Goal: Task Accomplishment & Management: Use online tool/utility

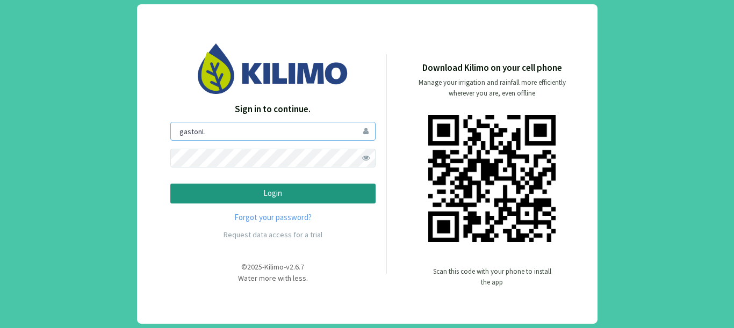
drag, startPoint x: 226, startPoint y: 137, endPoint x: 92, endPoint y: 105, distance: 138.1
click at [92, 105] on div "Sign in to continue. [PERSON_NAME] Forgot your password? Request data access fo…" at bounding box center [367, 164] width 734 height 328
type input "afancelli"
click at [170, 184] on button "Login" at bounding box center [272, 194] width 205 height 20
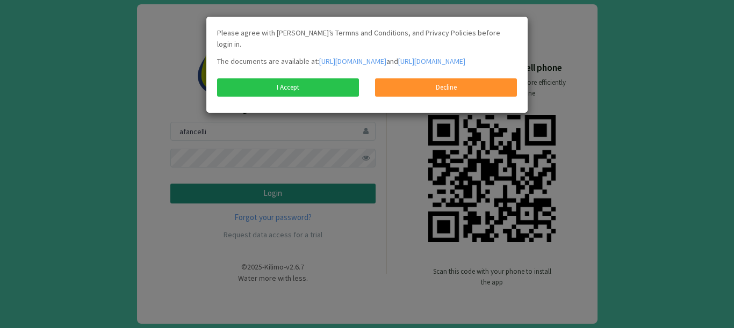
click at [277, 75] on div "Please agree with [PERSON_NAME]’s Termns and Conditions, and Privacy Policies b…" at bounding box center [367, 52] width 316 height 51
click at [264, 90] on link "I Accept" at bounding box center [288, 87] width 142 height 18
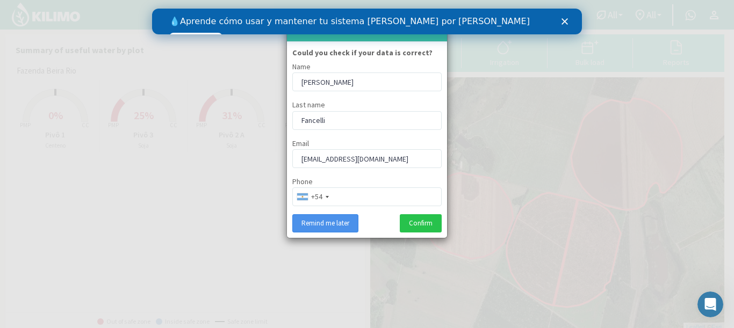
click at [356, 226] on button "Remind me later" at bounding box center [325, 223] width 66 height 18
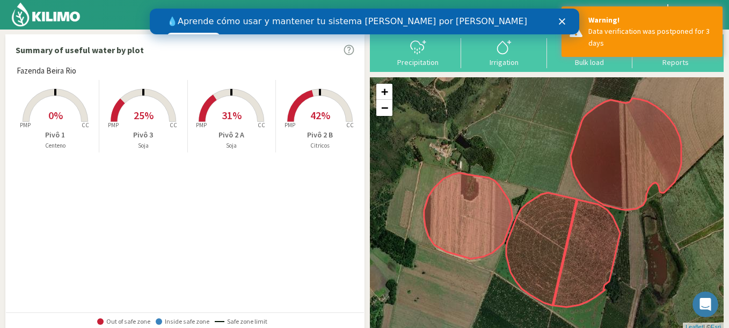
click at [49, 106] on rect at bounding box center [55, 123] width 86 height 86
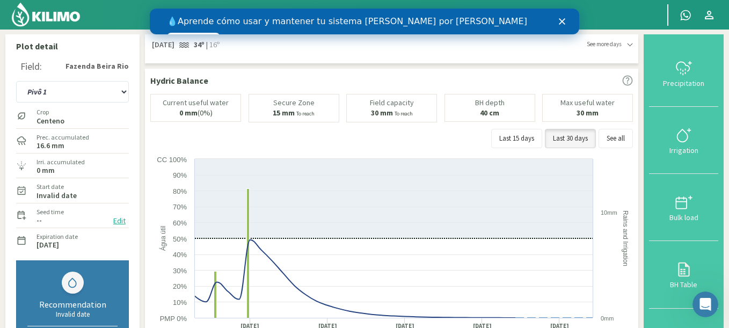
click at [62, 39] on div "Plot detail Field: Fazenda Beira Rio Pivô 1 Pivô 2 A Pivô 2 B Pivô 3 Crop [PERS…" at bounding box center [72, 207] width 134 height 347
click at [40, 195] on label "Invalid date" at bounding box center [57, 195] width 40 height 7
click at [18, 192] on icon at bounding box center [21, 190] width 11 height 11
click at [41, 250] on div "Expiration date [DATE]" at bounding box center [56, 240] width 43 height 23
drag, startPoint x: 35, startPoint y: 246, endPoint x: 60, endPoint y: 246, distance: 24.7
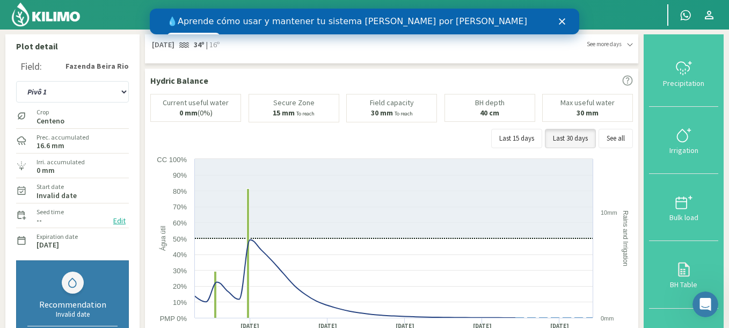
click at [60, 246] on div "Expiration date [DATE]" at bounding box center [56, 240] width 43 height 23
click at [59, 248] on label "[DATE]" at bounding box center [48, 245] width 23 height 7
click at [48, 197] on label "Invalid date" at bounding box center [57, 195] width 40 height 7
click at [18, 191] on icon at bounding box center [22, 190] width 8 height 9
click at [610, 12] on div at bounding box center [327, 15] width 654 height 30
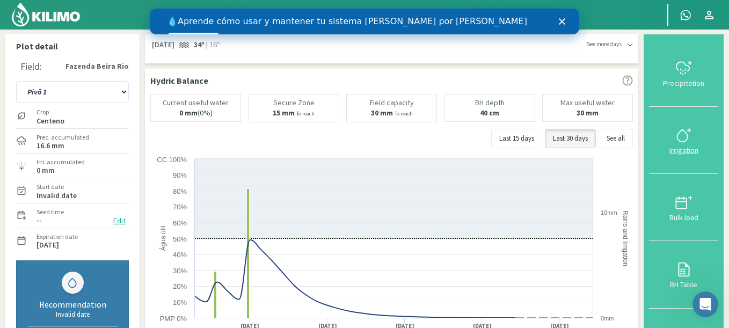
click at [683, 139] on icon at bounding box center [684, 135] width 17 height 17
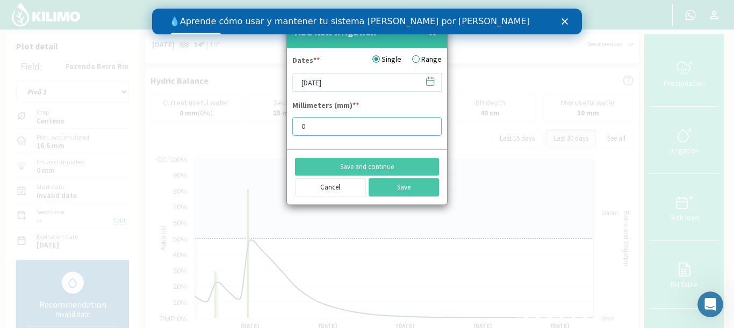
click at [345, 124] on input "0" at bounding box center [366, 126] width 149 height 19
drag, startPoint x: 345, startPoint y: 126, endPoint x: 274, endPoint y: 114, distance: 72.5
click at [274, 114] on div "Add New Irrigation × Dates* * Single Range [DATE] Millimeters (mm)* * 0 Save an…" at bounding box center [367, 164] width 734 height 328
type input "5"
click at [388, 185] on button "Save" at bounding box center [403, 187] width 71 height 18
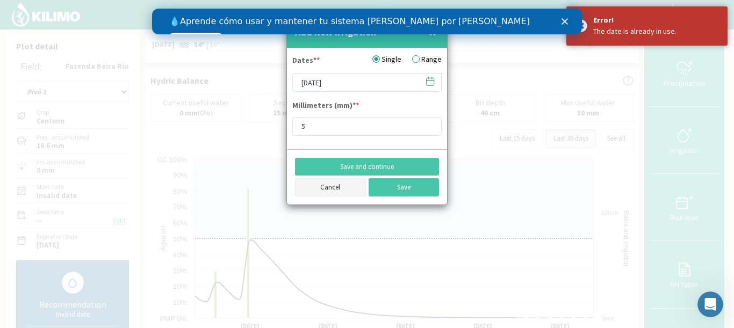
click at [328, 186] on button "Cancel" at bounding box center [330, 187] width 71 height 18
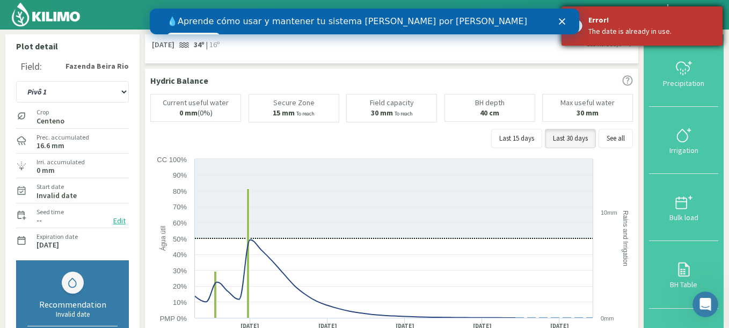
click at [710, 20] on div "Error!" at bounding box center [652, 19] width 126 height 11
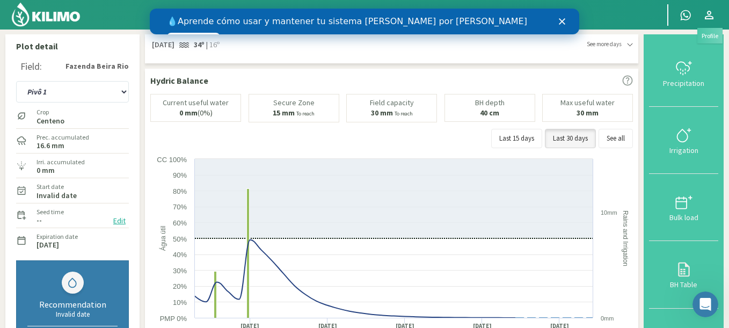
click at [703, 16] on icon at bounding box center [709, 15] width 13 height 13
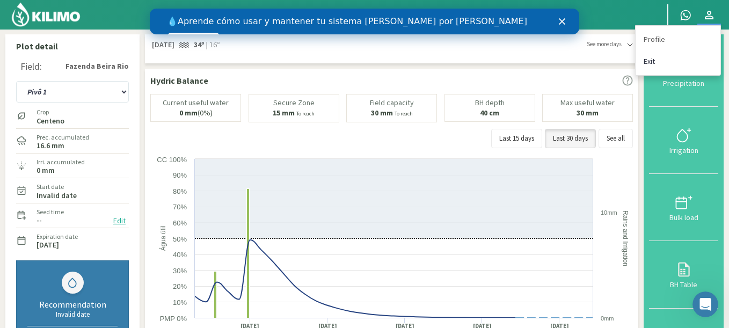
click at [658, 60] on link "Exit" at bounding box center [678, 61] width 85 height 22
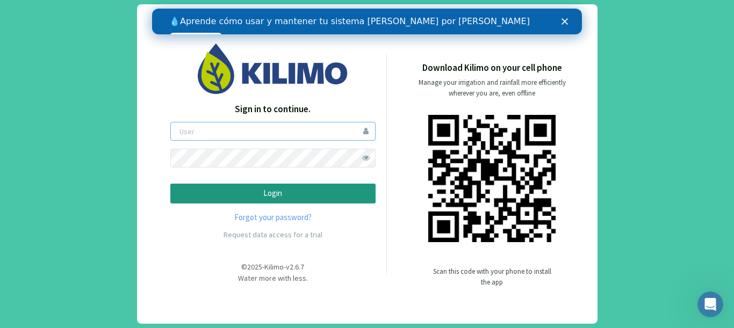
type input "gastonL"
click at [221, 188] on p "Login" at bounding box center [272, 193] width 187 height 12
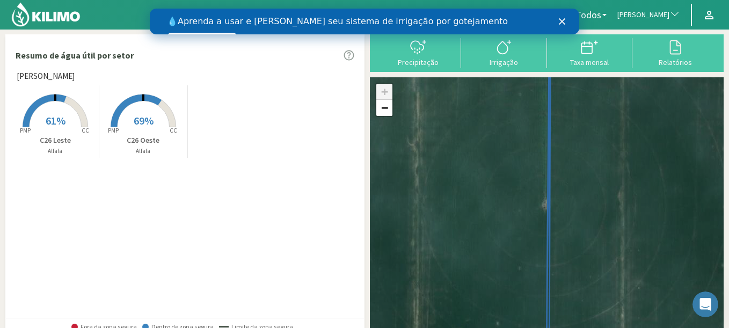
click at [61, 133] on rect at bounding box center [55, 128] width 86 height 86
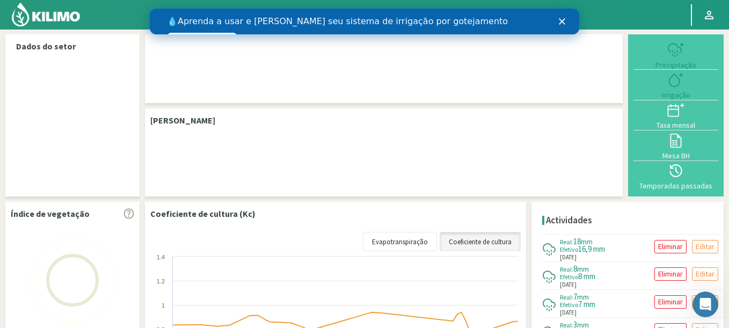
click at [567, 19] on div "Fechar" at bounding box center [564, 21] width 11 height 6
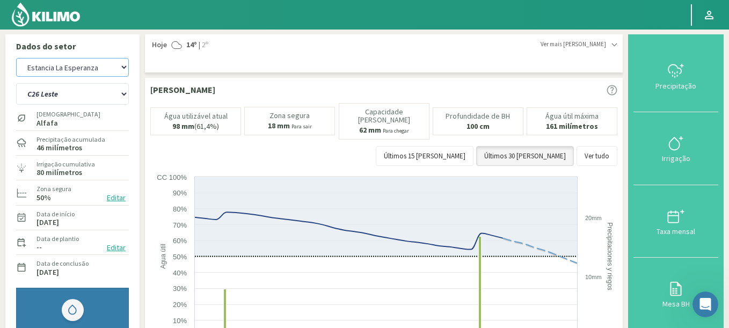
click at [16, 58] on select "Agr. Cardonal Agr. El [PERSON_NAME] [PERSON_NAME] [GEOGRAPHIC_DATA] - IC Agríco…" at bounding box center [72, 67] width 113 height 19
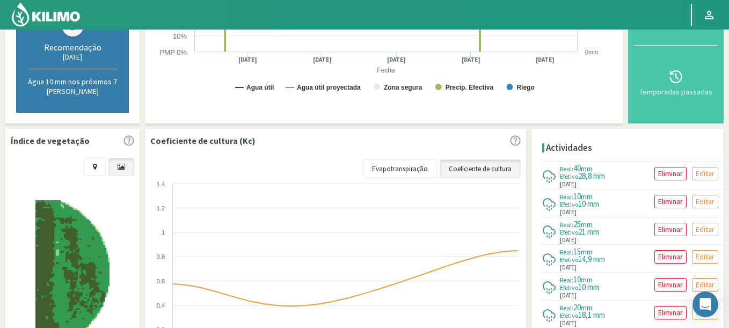
scroll to position [387, 0]
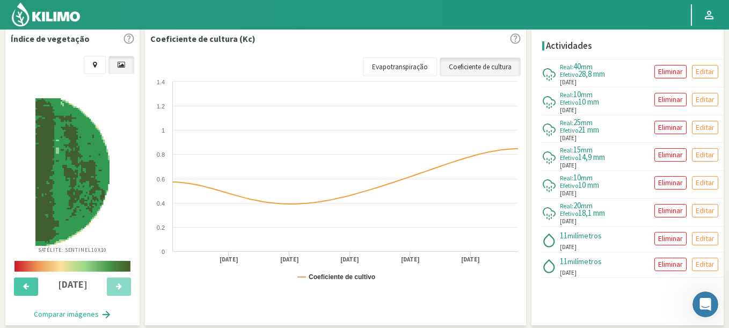
select select "380: Object"
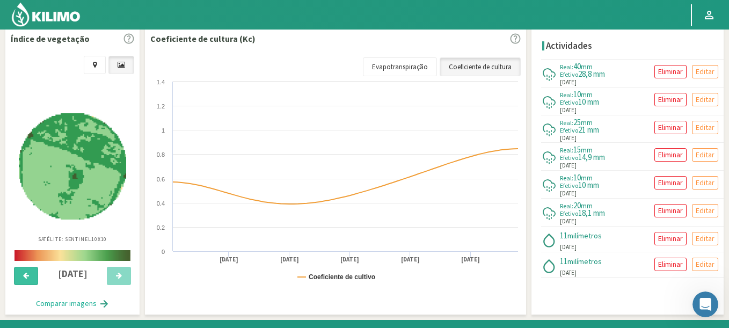
click at [26, 275] on icon at bounding box center [26, 275] width 6 height 7
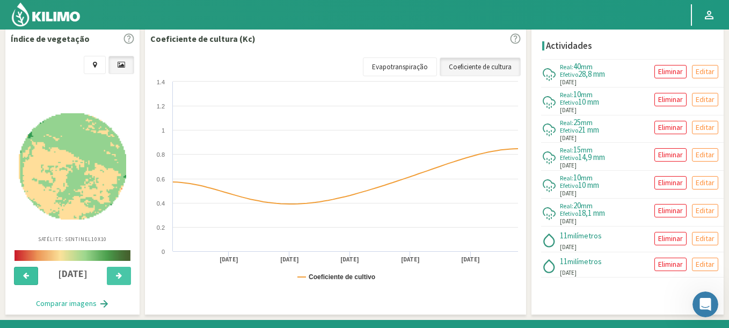
click at [26, 275] on icon at bounding box center [26, 275] width 6 height 7
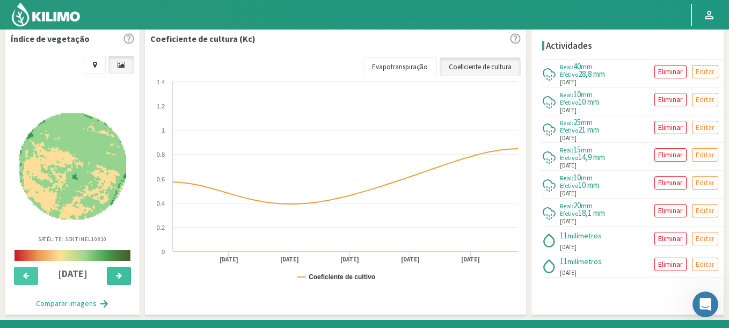
click at [120, 277] on icon at bounding box center [119, 275] width 6 height 7
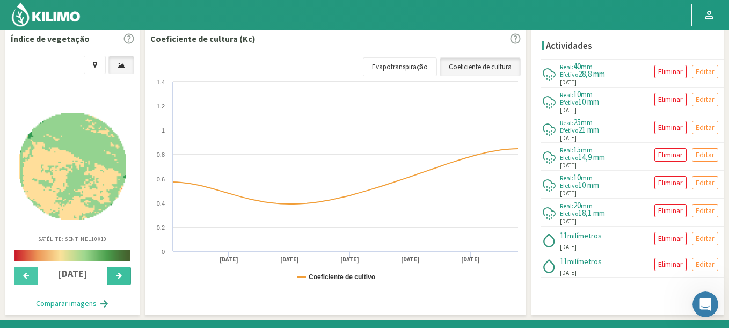
click at [120, 277] on icon at bounding box center [119, 275] width 6 height 7
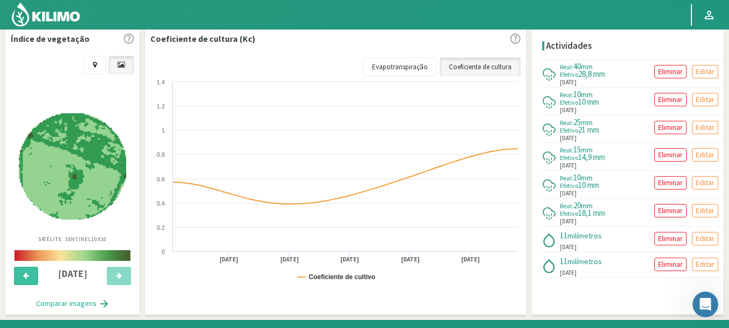
click at [30, 273] on button at bounding box center [26, 276] width 24 height 18
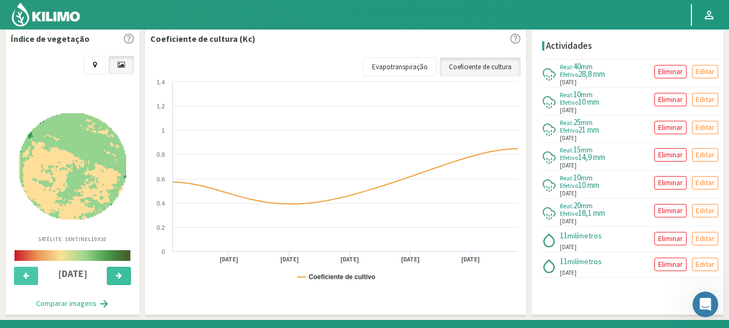
click at [114, 277] on button at bounding box center [119, 276] width 24 height 18
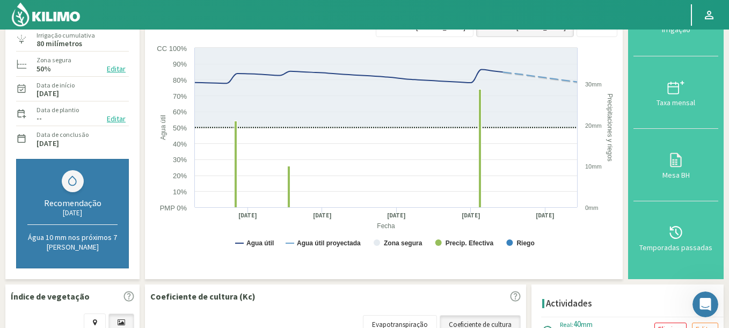
scroll to position [0, 0]
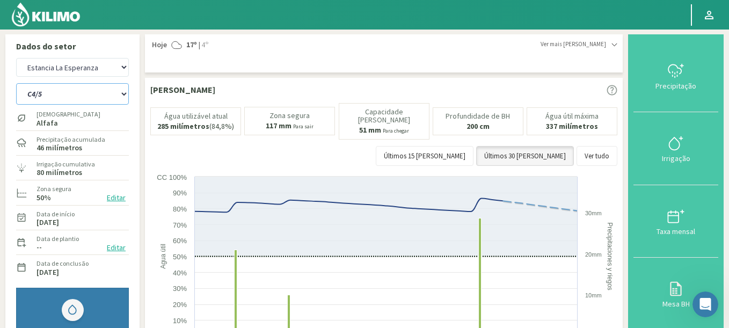
drag, startPoint x: 61, startPoint y: 104, endPoint x: 57, endPoint y: 94, distance: 10.7
click at [57, 94] on select "C4/5 C8/9" at bounding box center [72, 93] width 113 height 21
click at [16, 83] on select "C4/5 C8/9" at bounding box center [72, 93] width 113 height 21
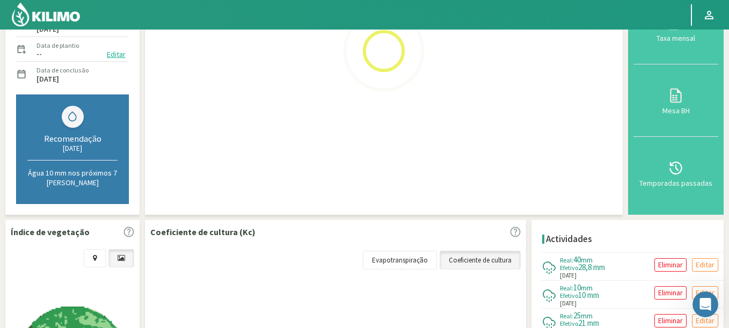
scroll to position [387, 0]
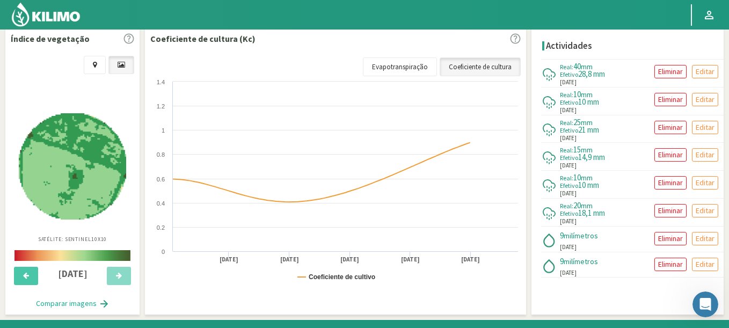
select select "2: Object"
select select "664: Object"
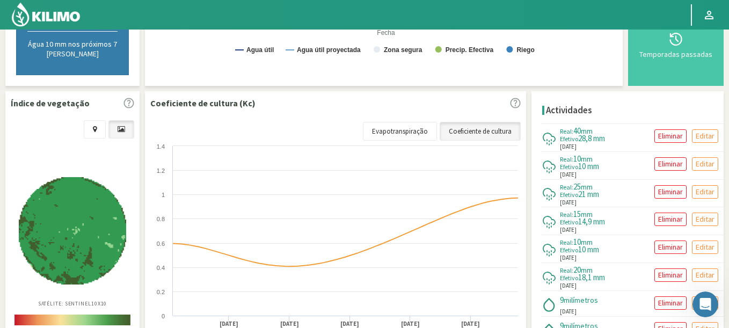
scroll to position [411, 0]
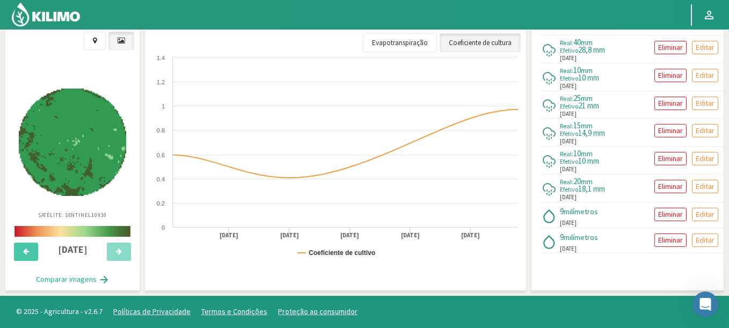
click at [114, 261] on div at bounding box center [119, 255] width 31 height 24
click at [19, 249] on button at bounding box center [26, 252] width 24 height 18
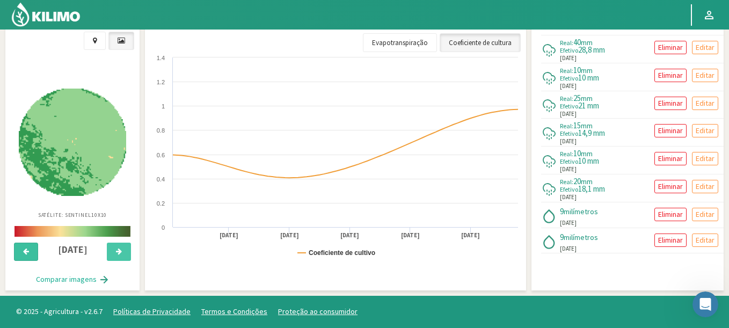
click at [19, 249] on button at bounding box center [26, 252] width 24 height 18
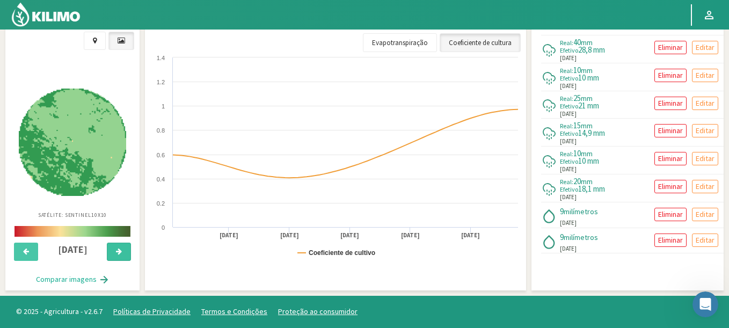
click at [117, 247] on button at bounding box center [119, 252] width 24 height 18
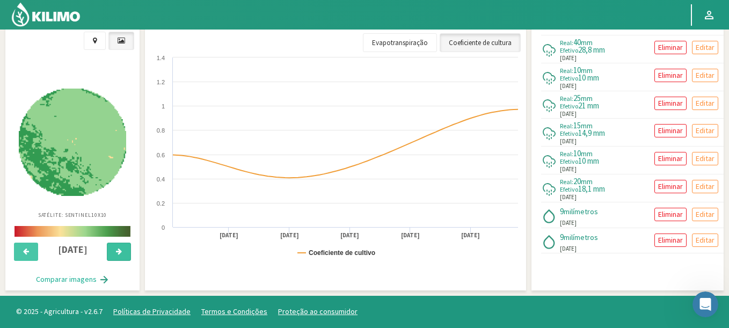
click at [117, 247] on button at bounding box center [119, 252] width 24 height 18
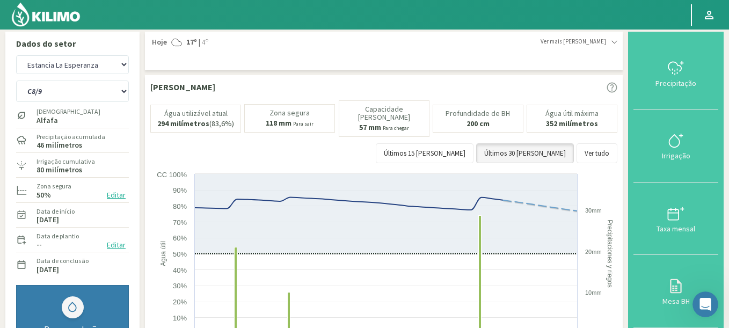
scroll to position [0, 0]
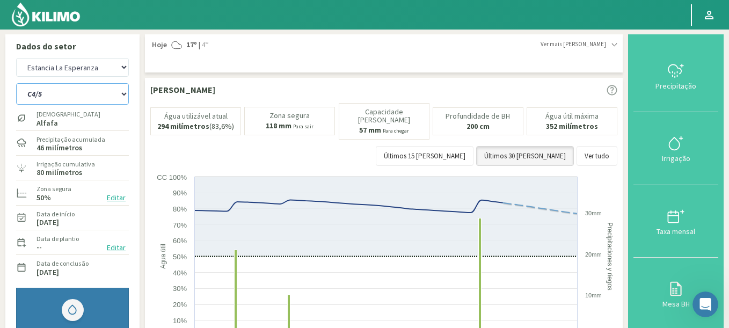
click at [16, 83] on select "C4/5 C8/9" at bounding box center [72, 93] width 113 height 21
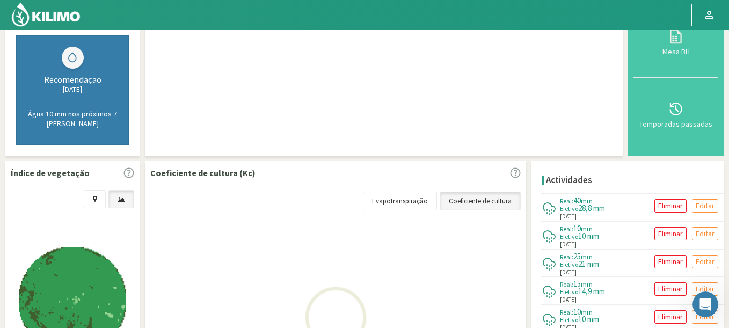
select select "5: Object"
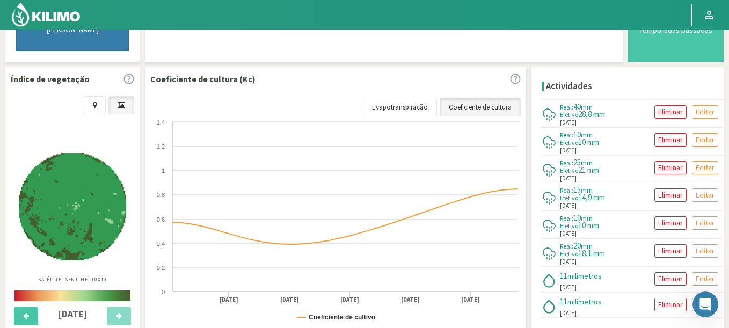
select select "948: Object"
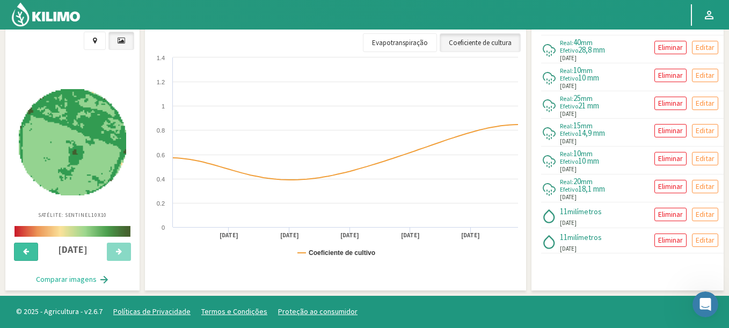
click at [26, 254] on icon at bounding box center [26, 251] width 6 height 7
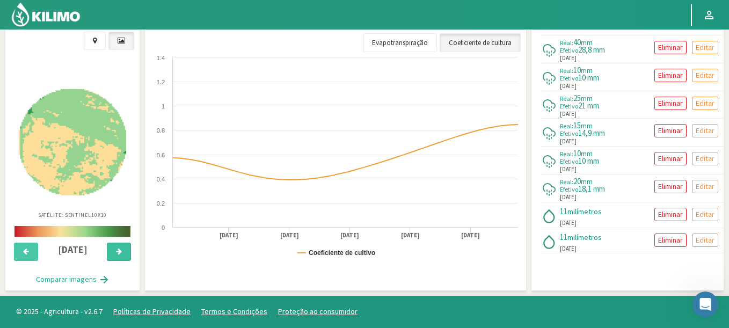
click at [110, 251] on button at bounding box center [119, 252] width 24 height 18
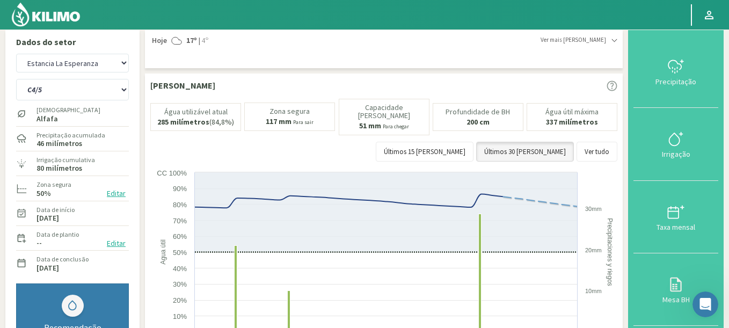
scroll to position [0, 0]
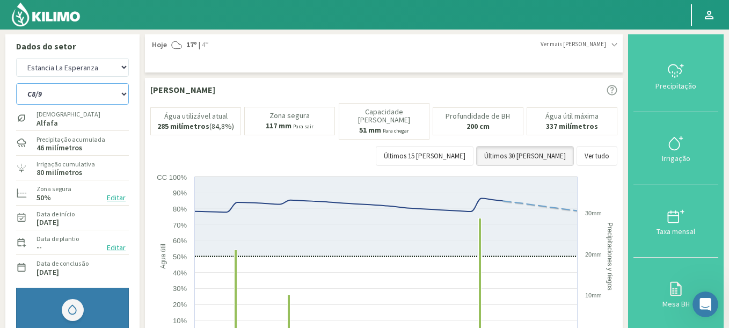
click at [16, 83] on select "C4/5 C8/9" at bounding box center [72, 93] width 113 height 21
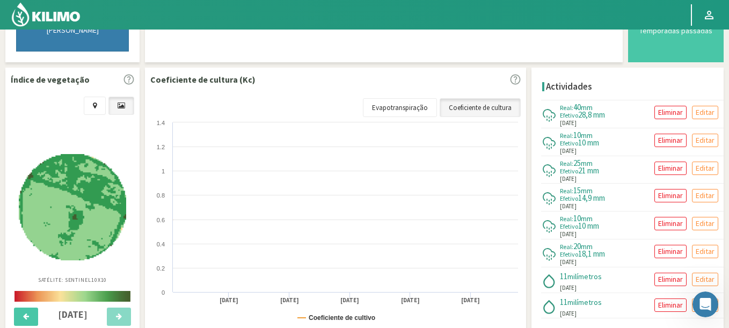
select select "6: Object"
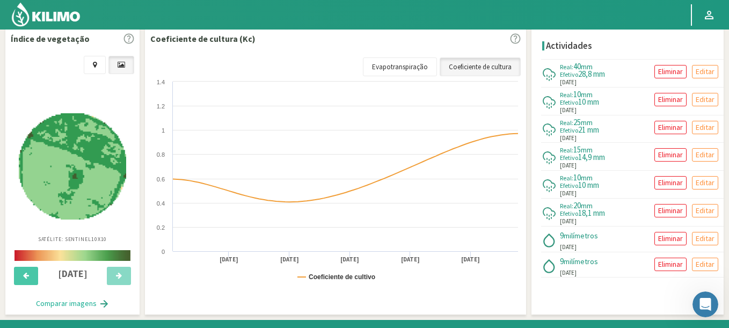
select select "1232: Object"
select select "9: Object"
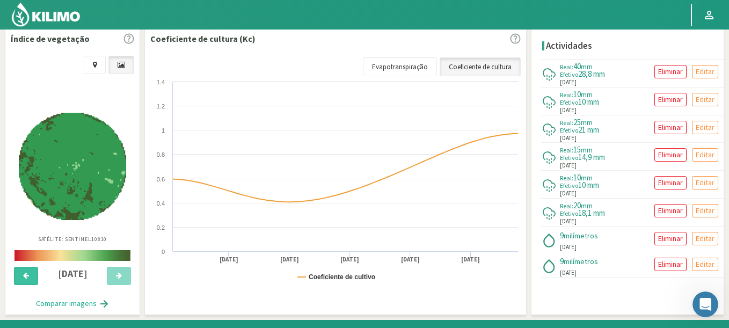
click at [27, 269] on button at bounding box center [26, 276] width 24 height 18
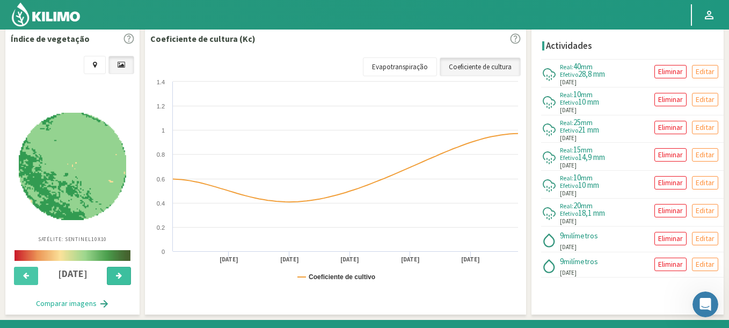
click at [121, 280] on button at bounding box center [119, 276] width 24 height 18
